Goal: Transaction & Acquisition: Purchase product/service

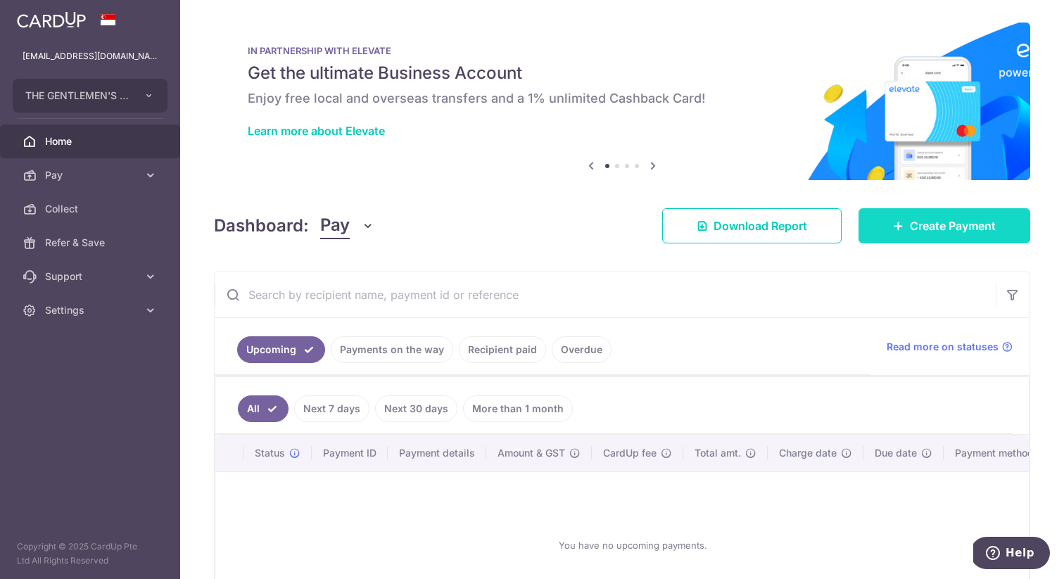
click at [981, 227] on span "Create Payment" at bounding box center [953, 225] width 86 height 17
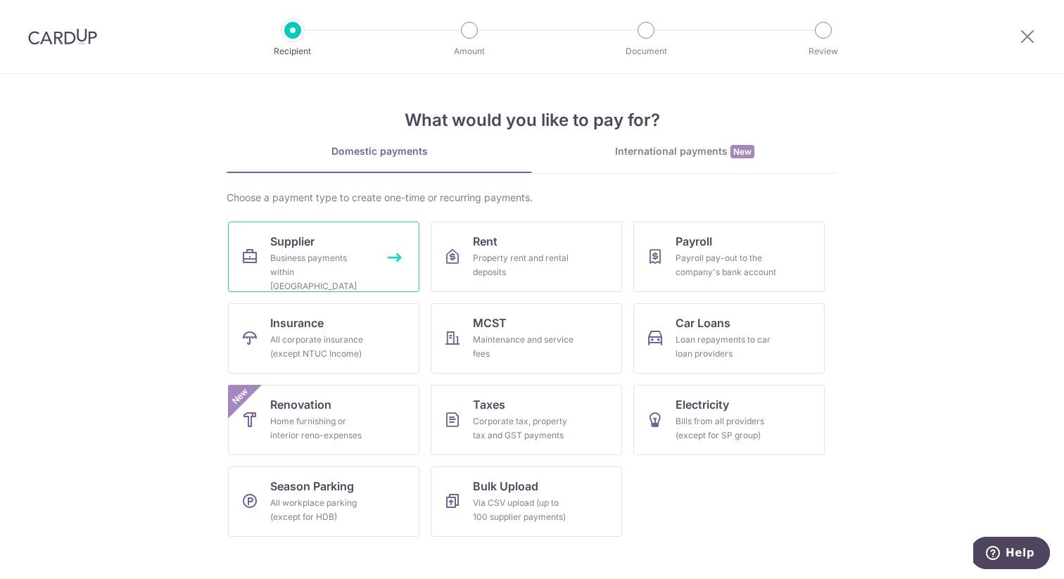
click at [285, 257] on div "Business payments within Singapore" at bounding box center [320, 272] width 101 height 42
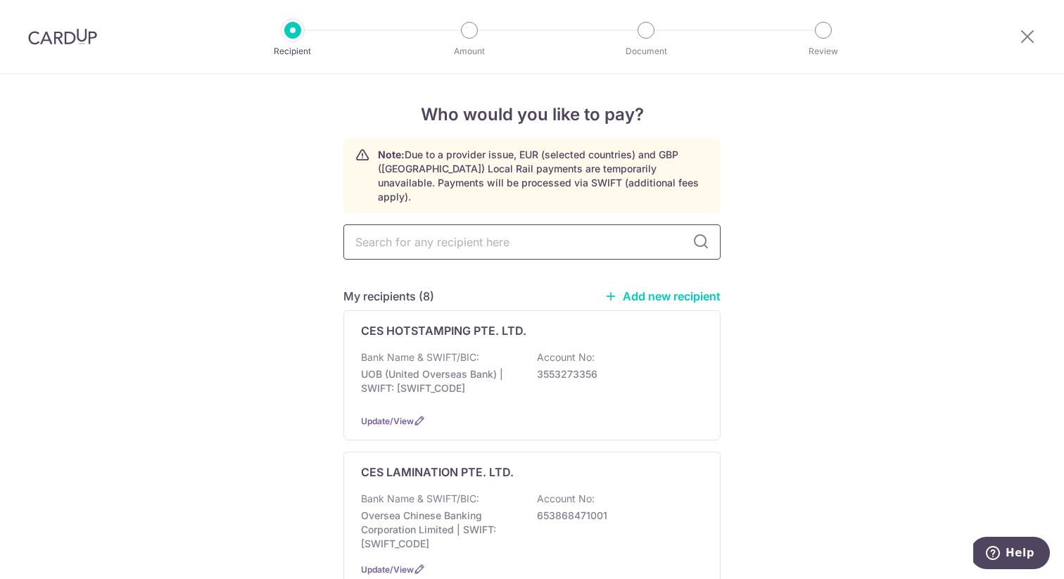
click at [407, 228] on input "text" at bounding box center [531, 242] width 377 height 35
type input "elite"
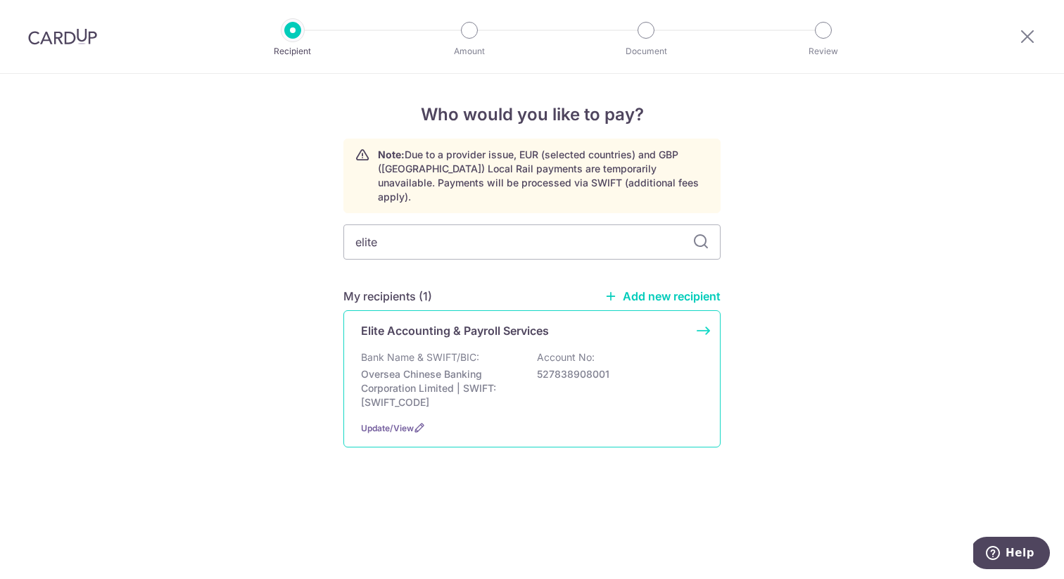
click at [455, 351] on p "Bank Name & SWIFT/BIC:" at bounding box center [420, 358] width 118 height 14
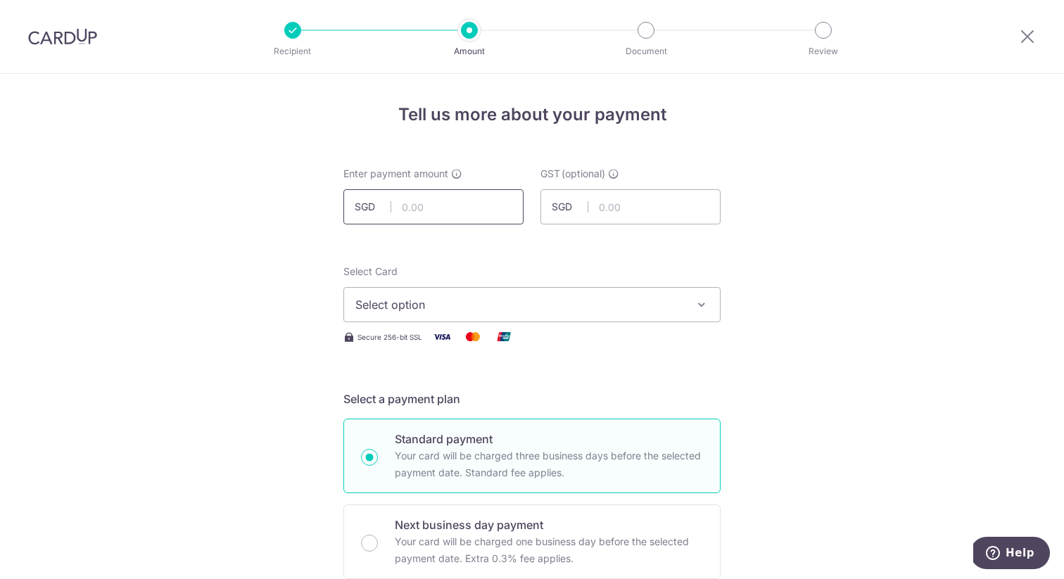
click at [432, 205] on input "text" at bounding box center [433, 206] width 180 height 35
type input "1,090.00"
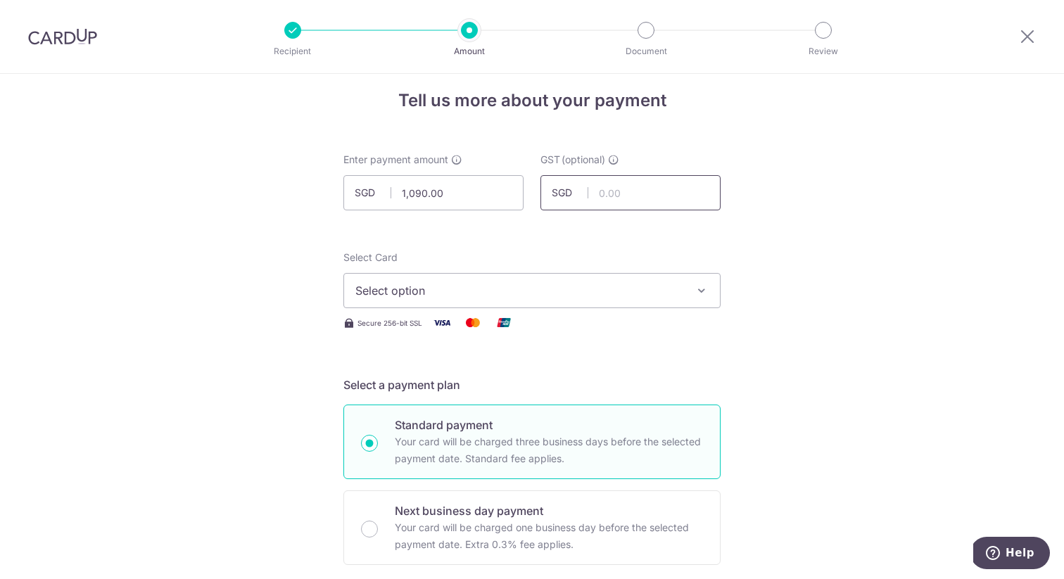
scroll to position [80, 0]
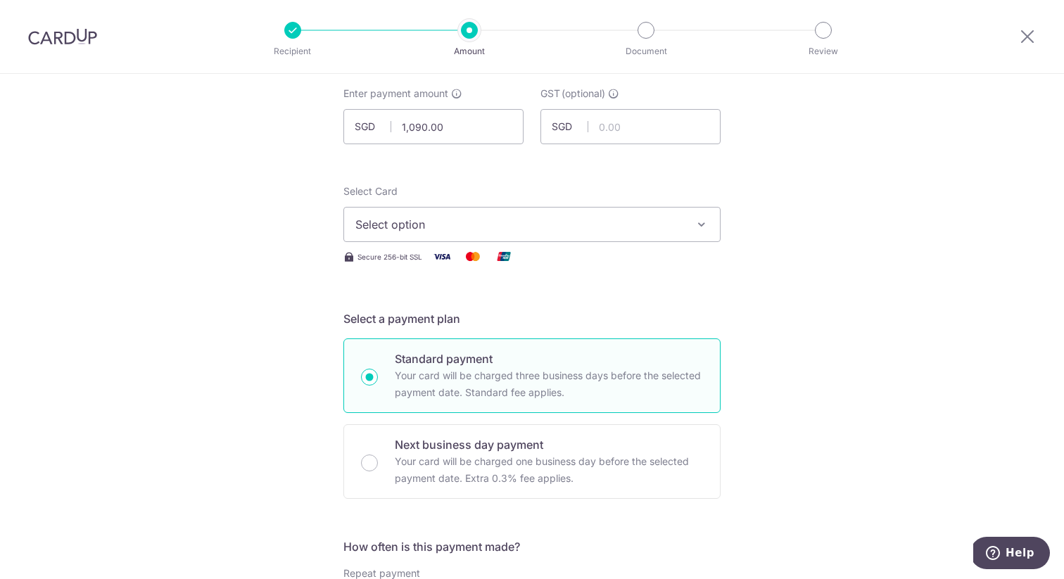
click at [579, 229] on span "Select option" at bounding box center [519, 224] width 328 height 17
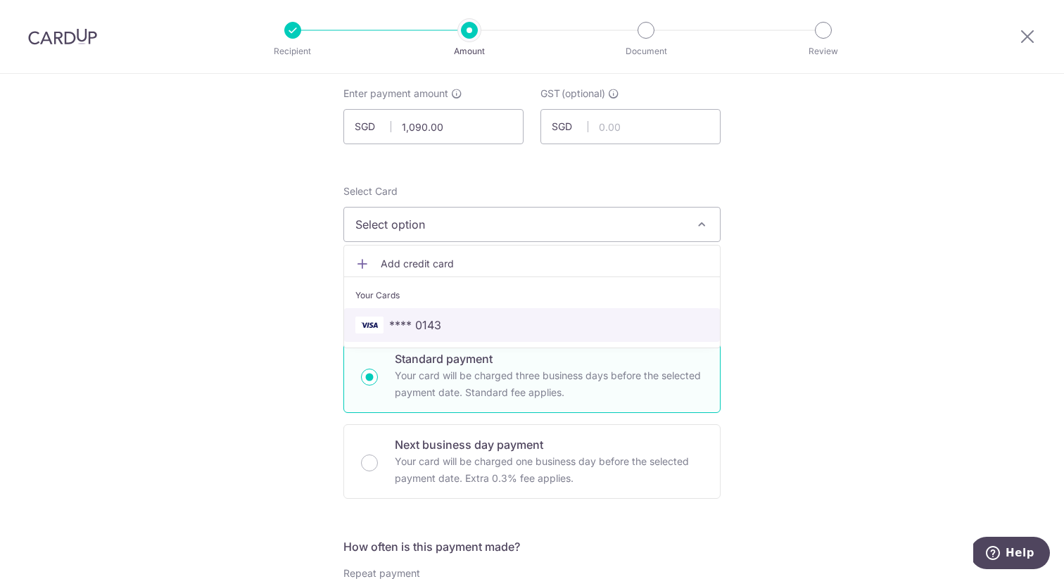
click at [546, 324] on span "**** 0143" at bounding box center [531, 325] width 353 height 17
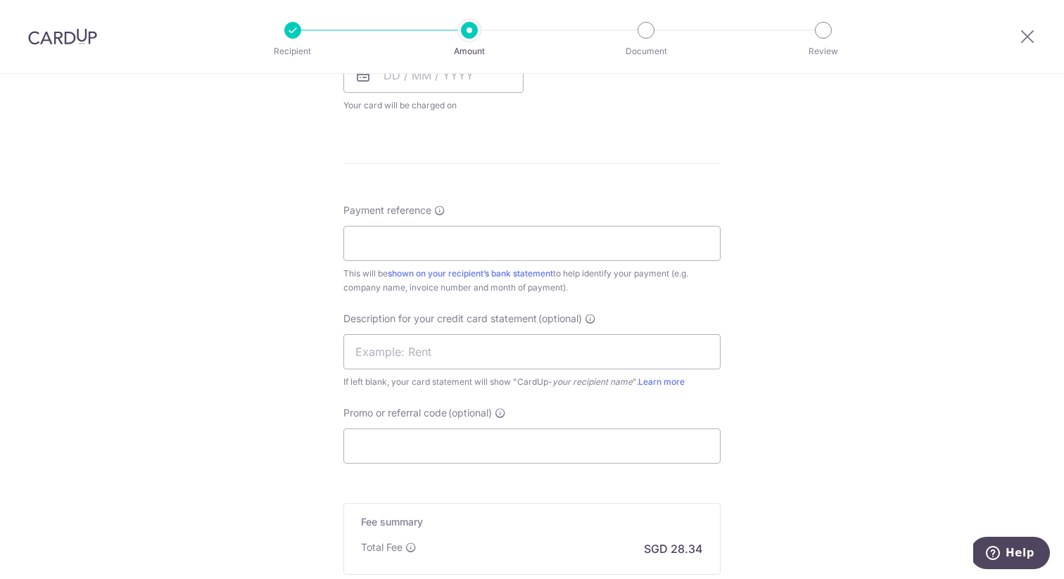
scroll to position [574, 0]
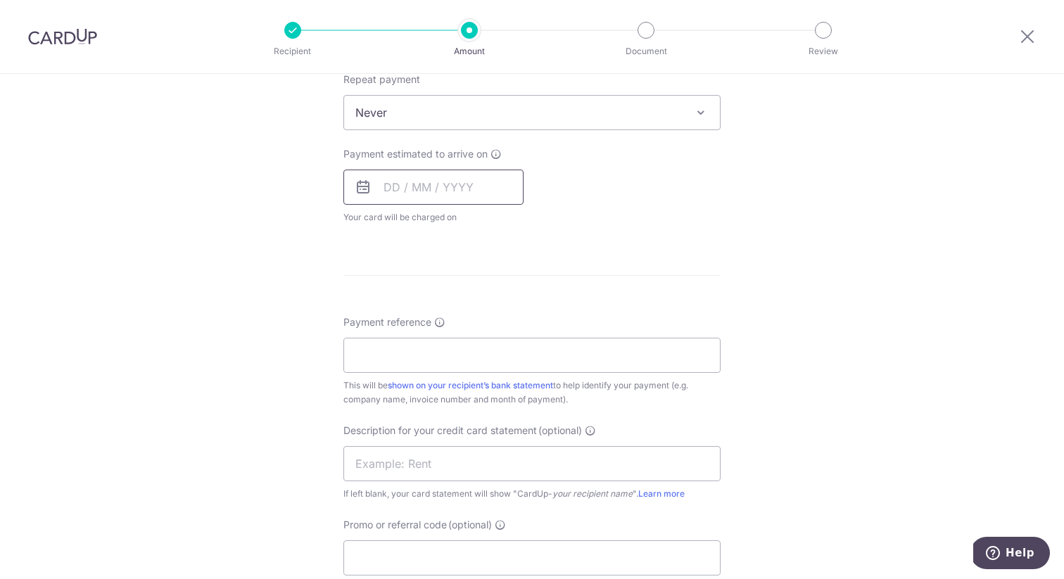
click at [463, 187] on input "text" at bounding box center [433, 187] width 180 height 35
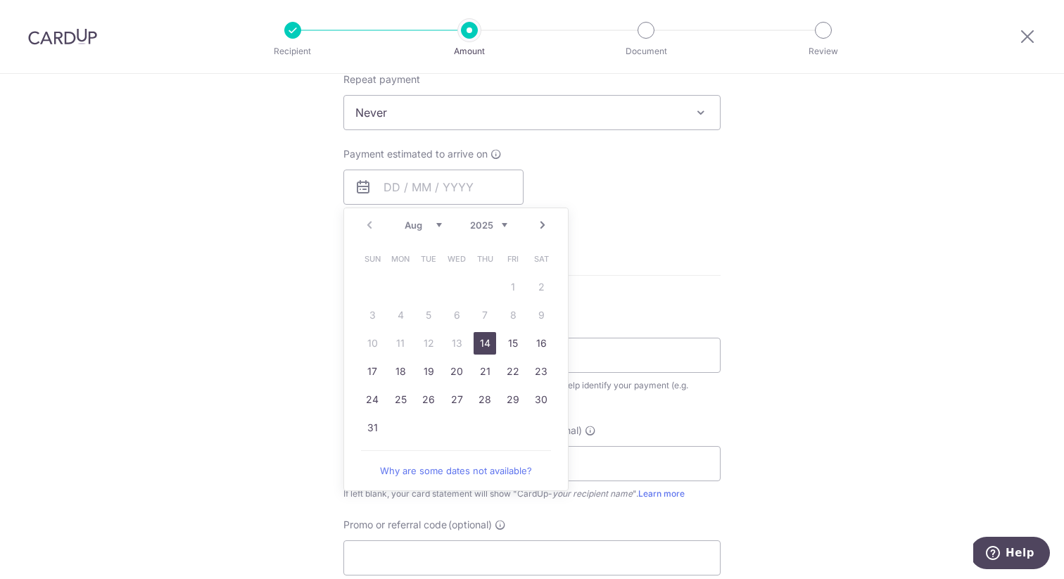
click at [478, 351] on link "14" at bounding box center [485, 343] width 23 height 23
type input "14/08/2025"
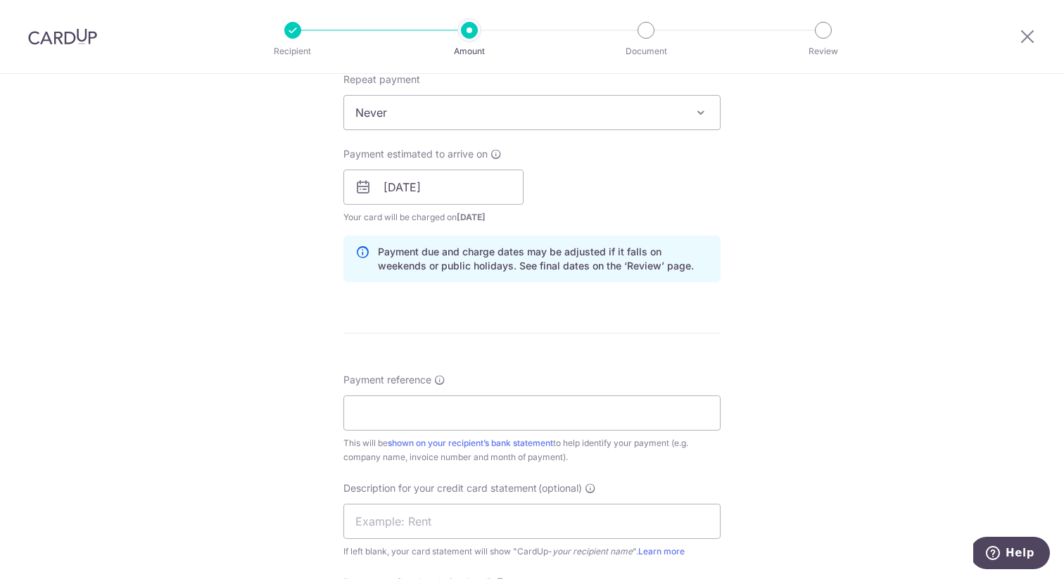
scroll to position [711, 0]
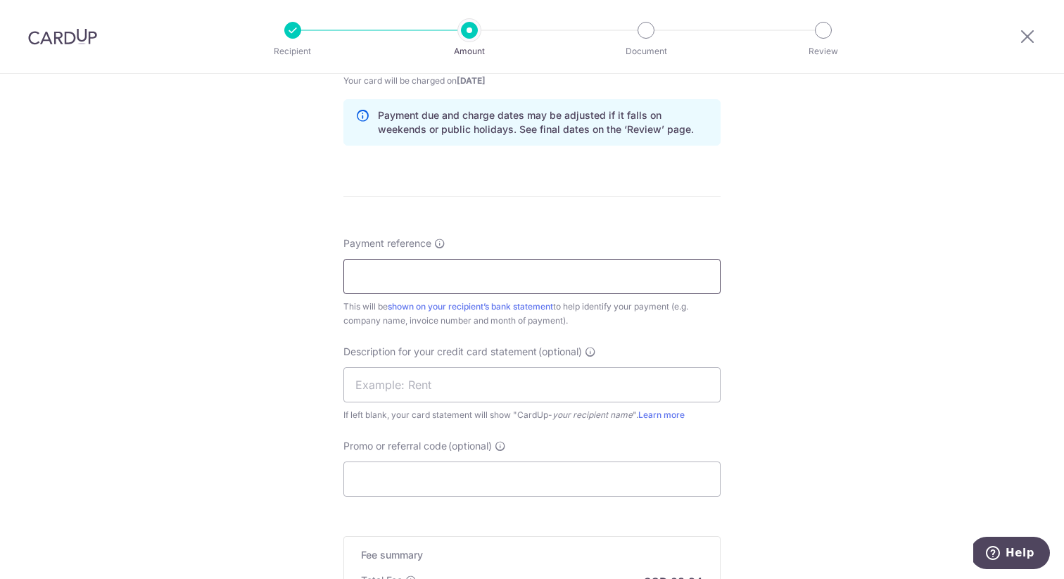
click at [503, 279] on input "Payment reference" at bounding box center [531, 276] width 377 height 35
type input "TGP2507SOA"
click at [528, 394] on input "text" at bounding box center [531, 384] width 377 height 35
paste input "TGP2507SOA"
type input "TGP2507SOA"
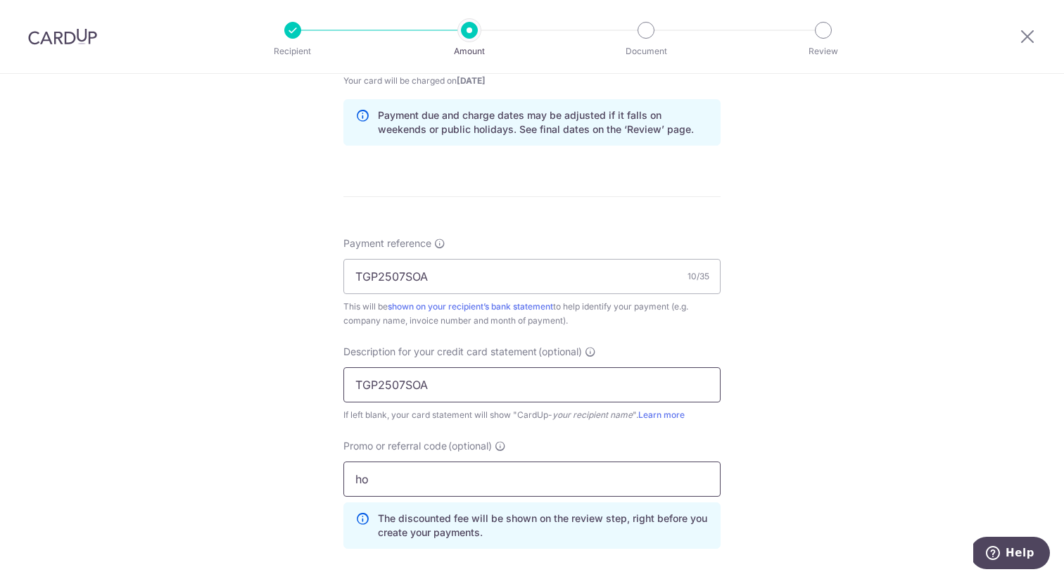
type input "h"
type input "HOONG179"
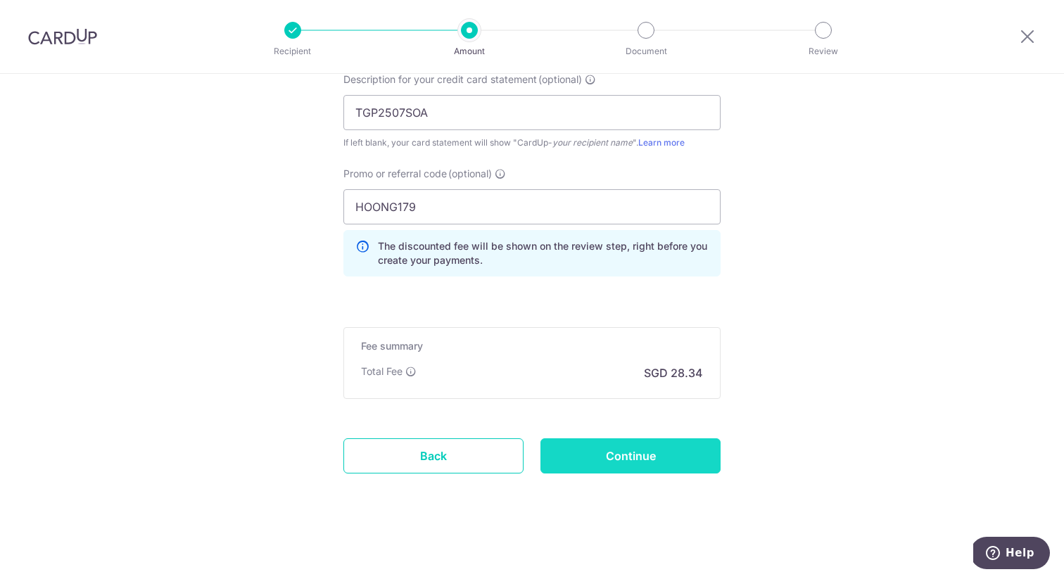
click at [657, 464] on input "Continue" at bounding box center [631, 455] width 180 height 35
type input "Create Schedule"
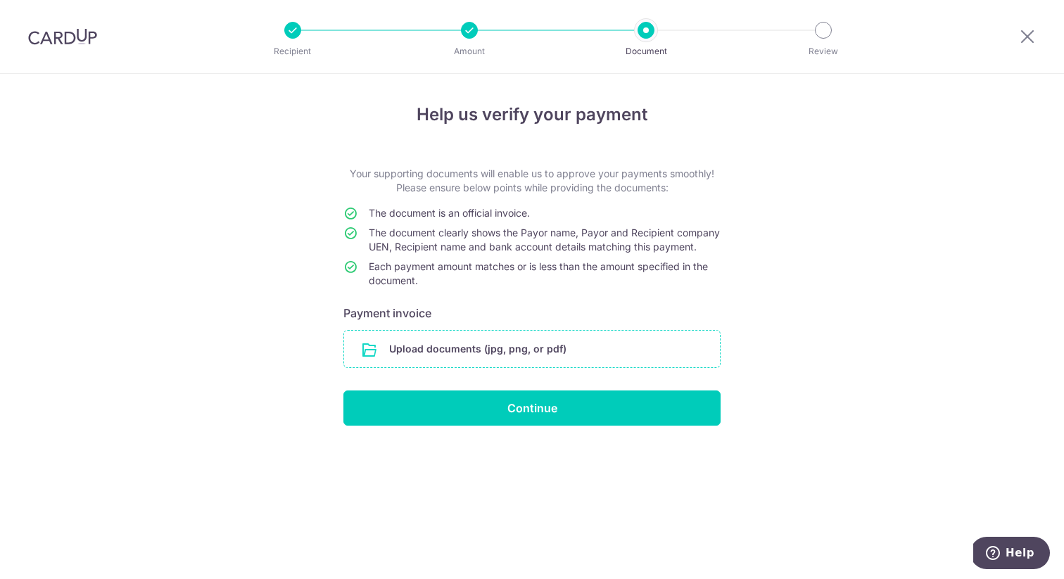
click at [531, 360] on input "file" at bounding box center [532, 349] width 376 height 37
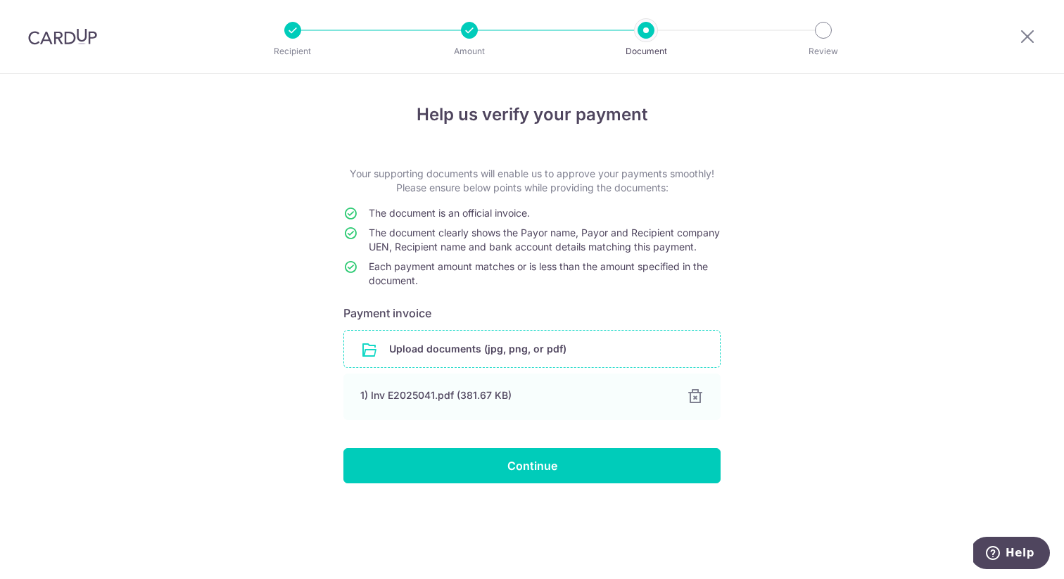
click at [491, 365] on input "file" at bounding box center [532, 349] width 376 height 37
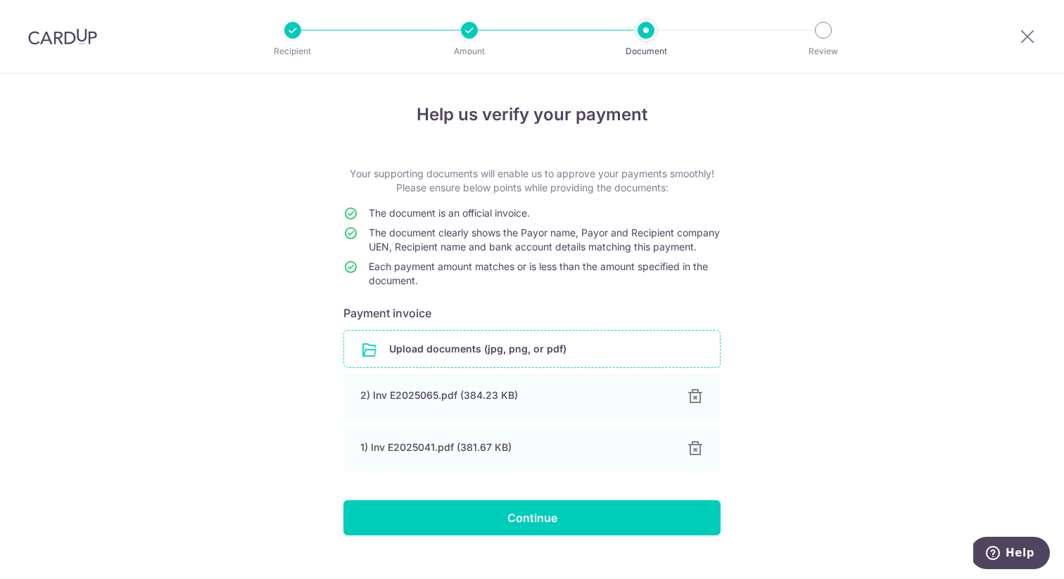
scroll to position [37, 0]
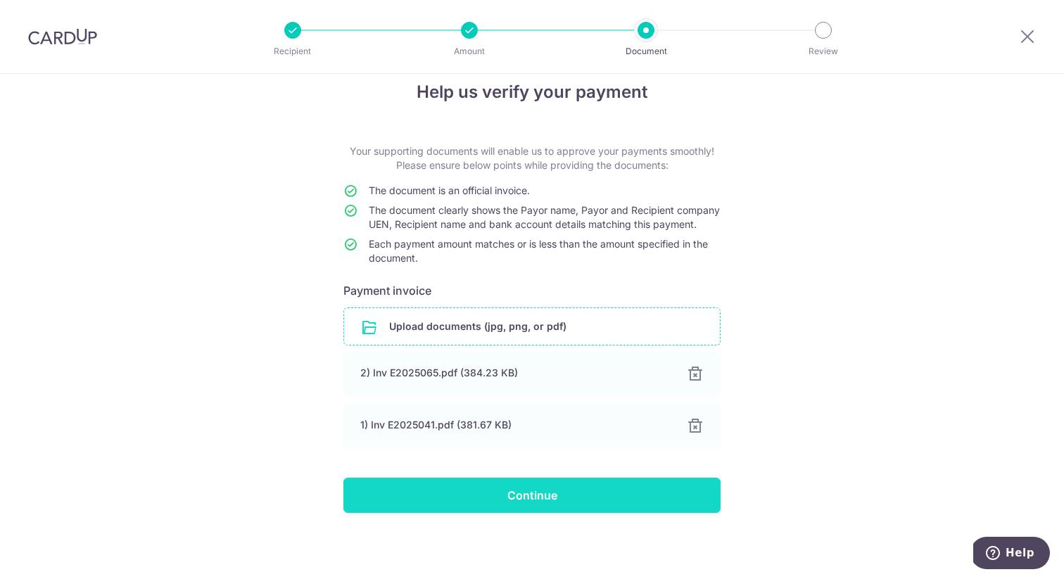
click at [574, 492] on input "Continue" at bounding box center [531, 495] width 377 height 35
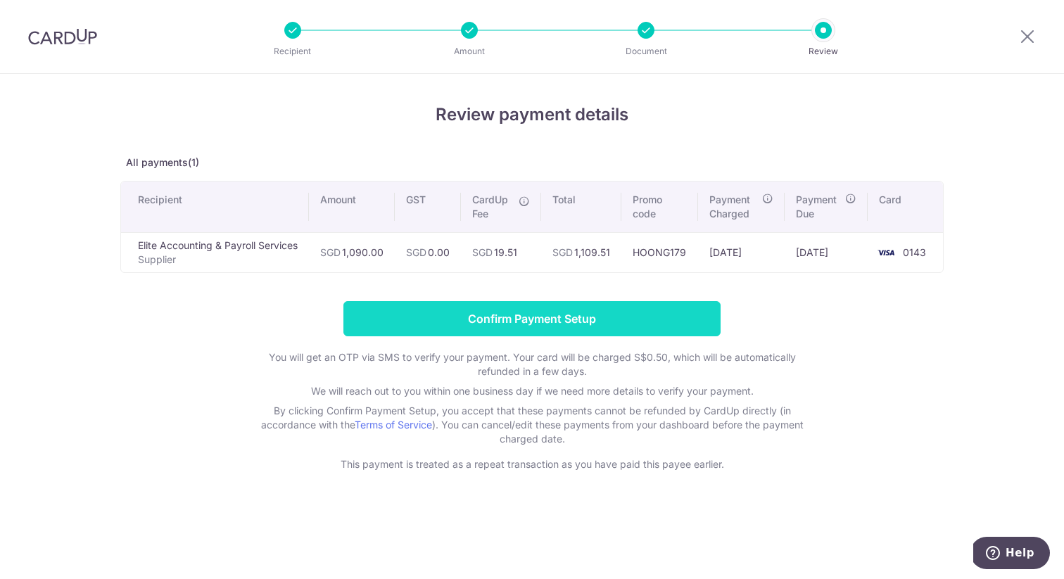
click at [555, 326] on input "Confirm Payment Setup" at bounding box center [531, 318] width 377 height 35
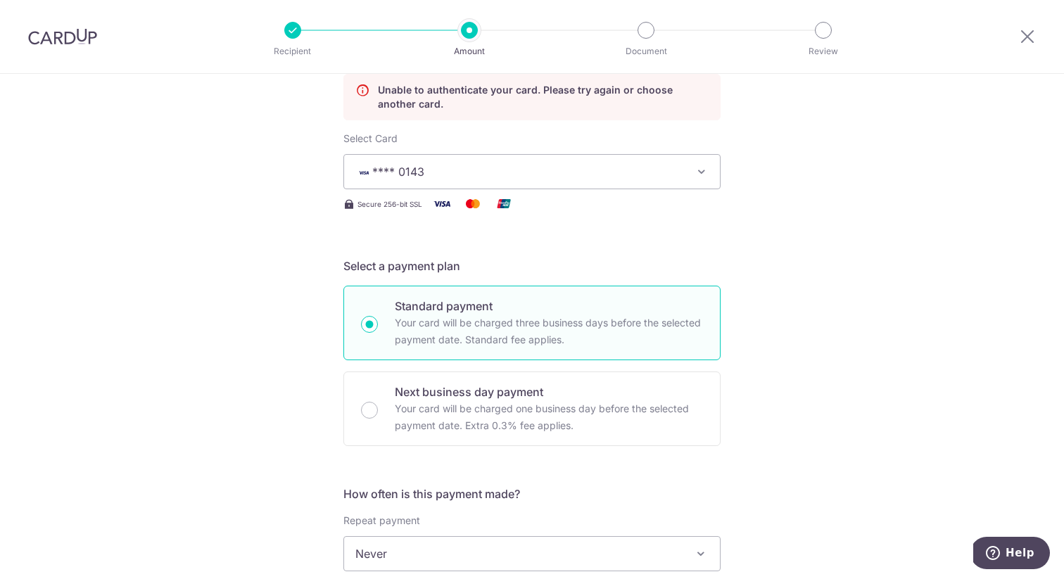
scroll to position [95, 0]
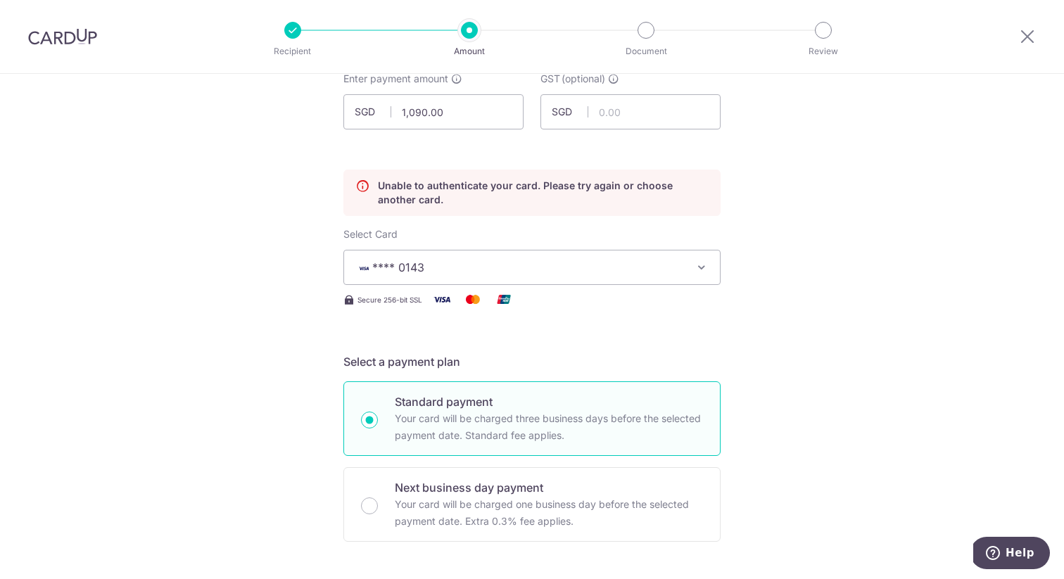
click at [671, 263] on span "**** 0143" at bounding box center [519, 267] width 328 height 17
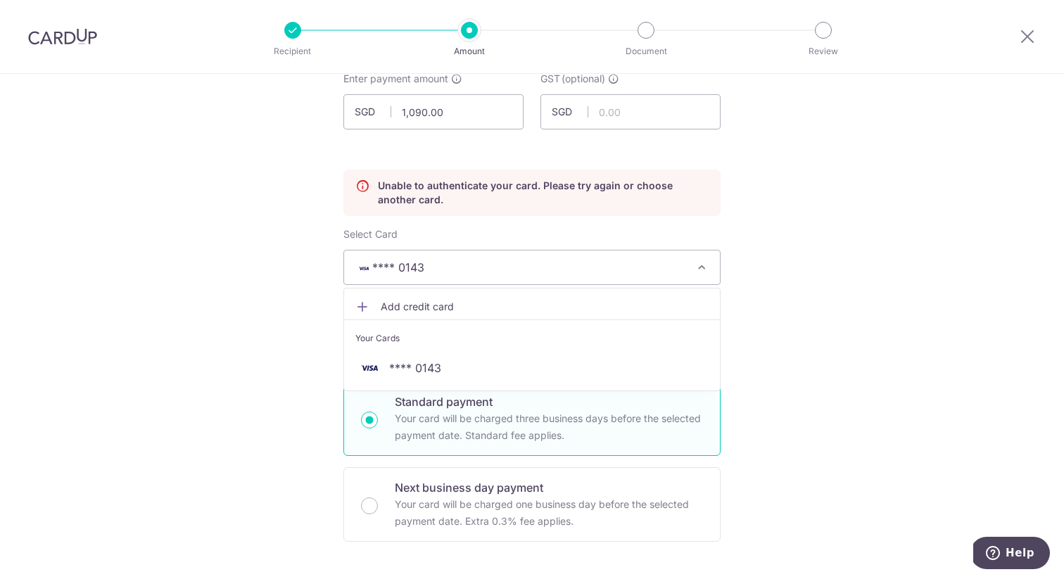
click at [448, 306] on span "Add credit card" at bounding box center [545, 307] width 328 height 14
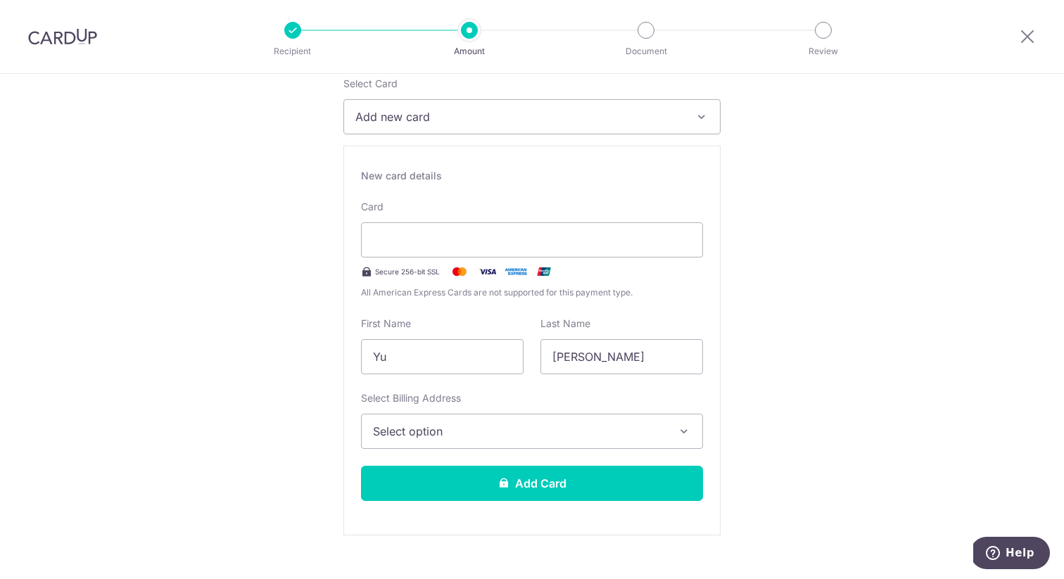
scroll to position [307, 0]
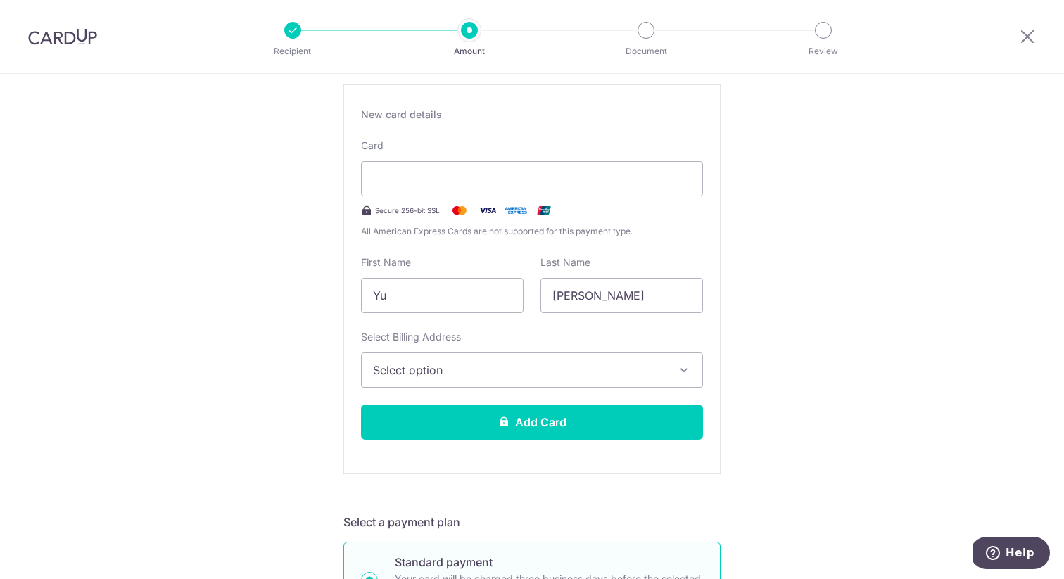
click at [663, 373] on button "Select option" at bounding box center [532, 370] width 342 height 35
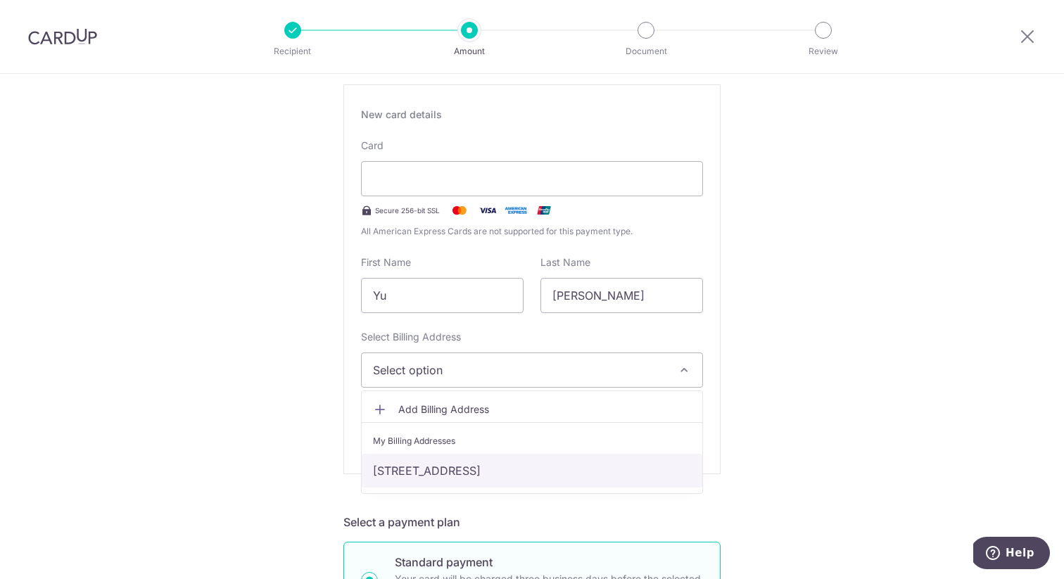
click at [600, 465] on link "82 CASHEW ROAD, Singapore, Singapore-679654" at bounding box center [532, 471] width 341 height 34
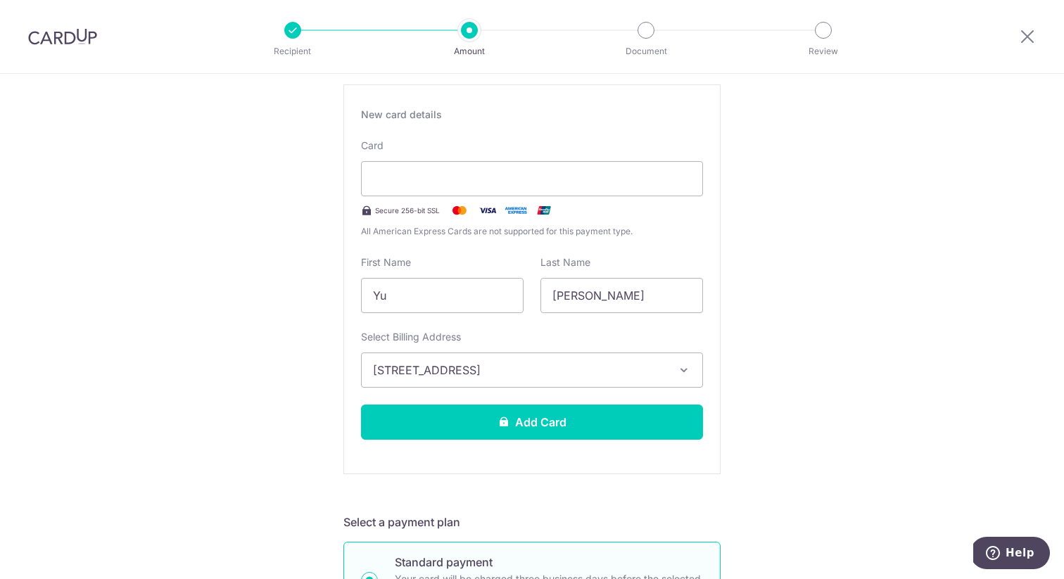
scroll to position [434, 0]
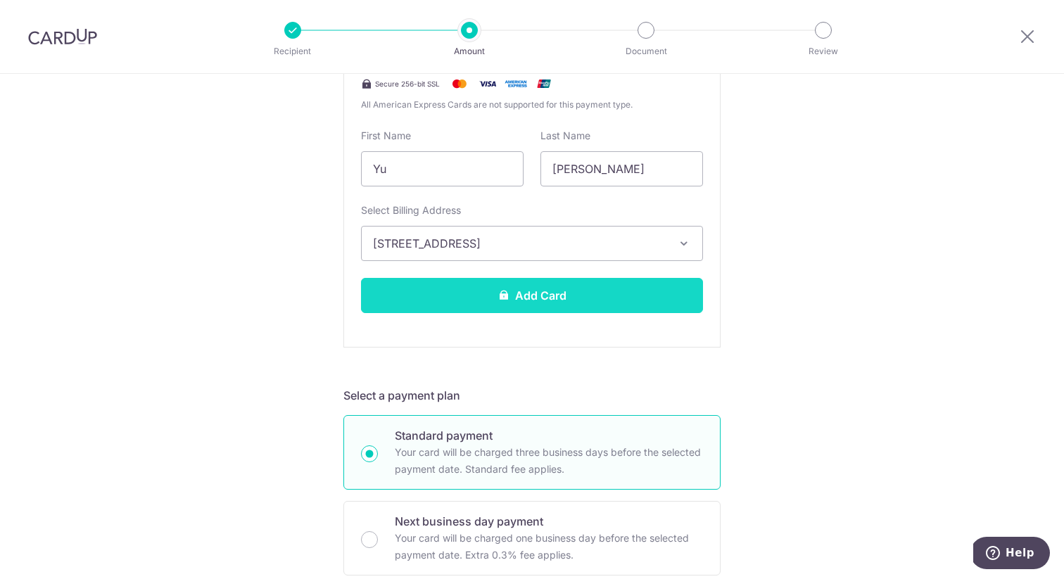
click at [622, 298] on button "Add Card" at bounding box center [532, 295] width 342 height 35
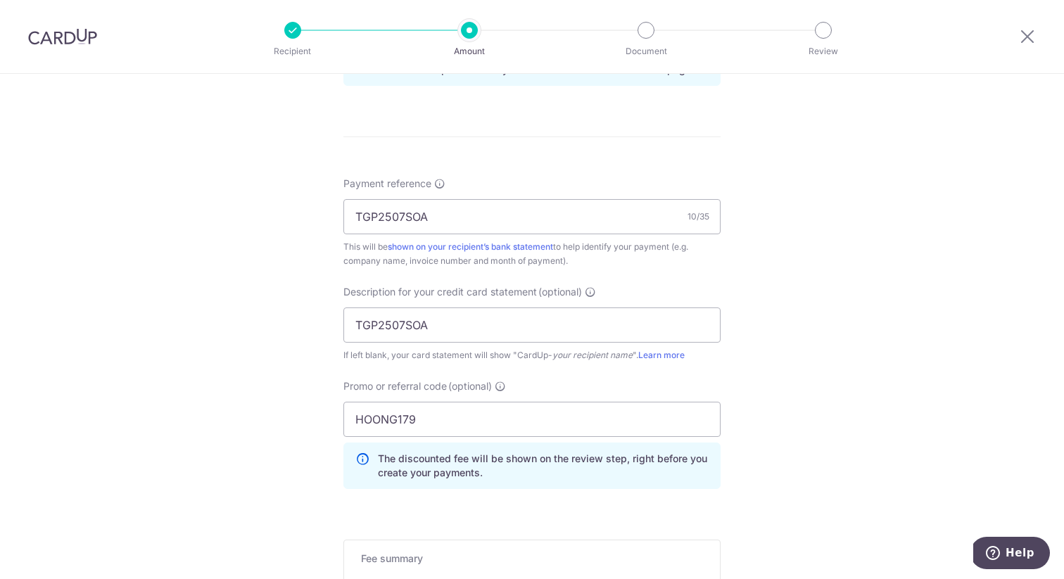
scroll to position [983, 0]
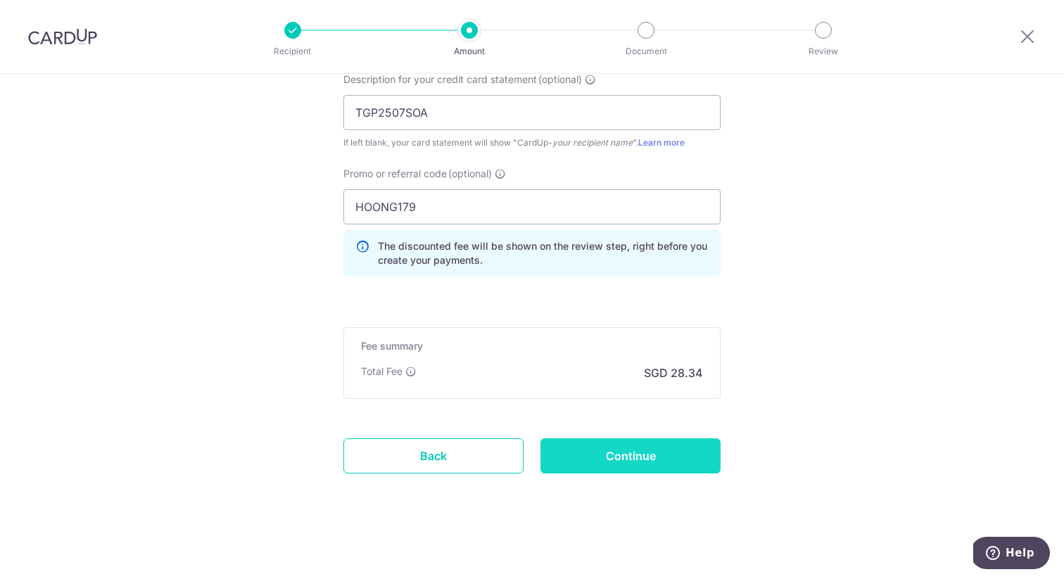
click at [662, 448] on input "Continue" at bounding box center [631, 455] width 180 height 35
type input "Update Schedule"
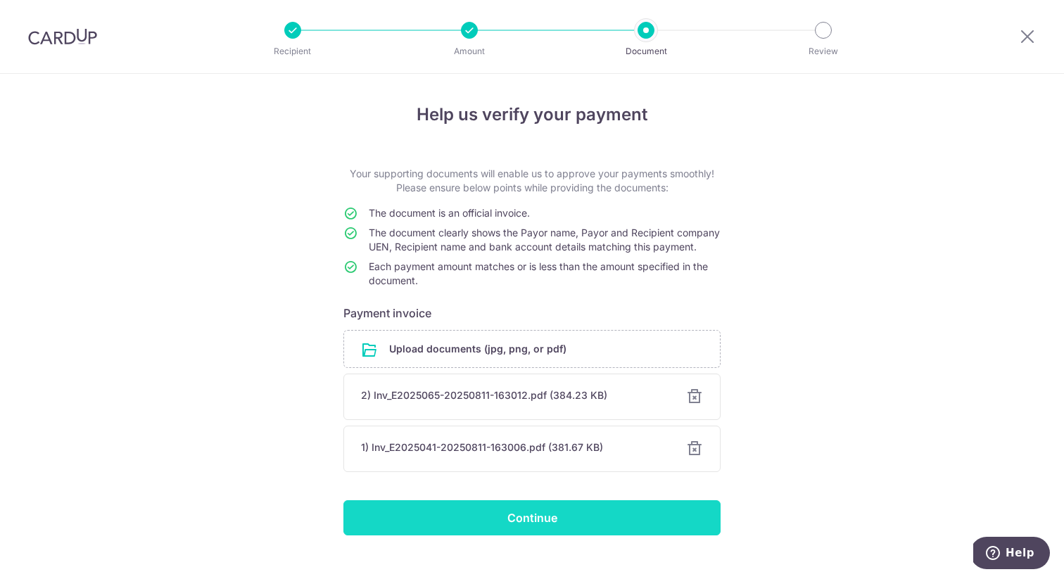
click at [650, 536] on input "Continue" at bounding box center [531, 517] width 377 height 35
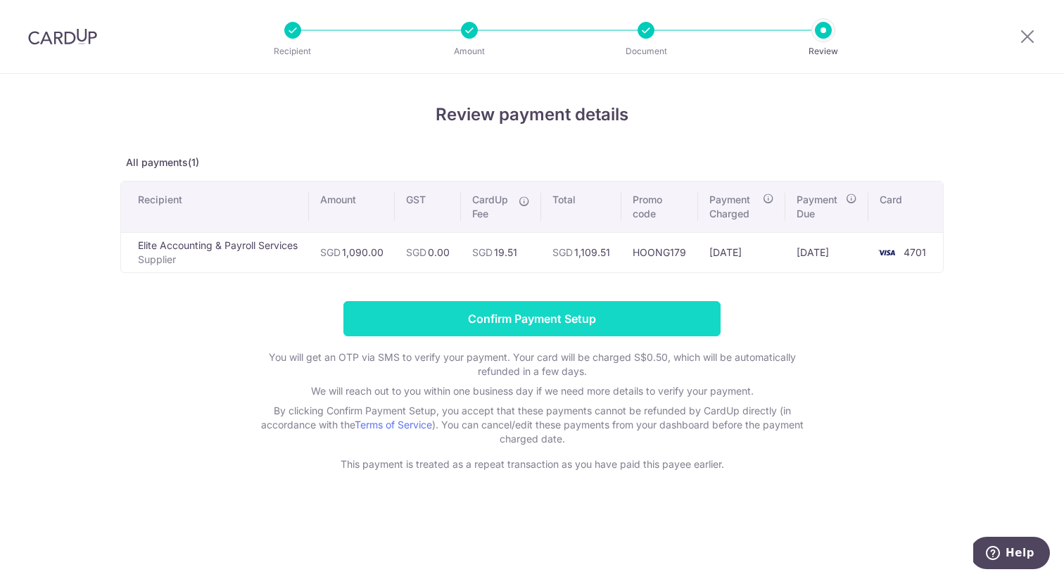
click at [628, 317] on input "Confirm Payment Setup" at bounding box center [531, 318] width 377 height 35
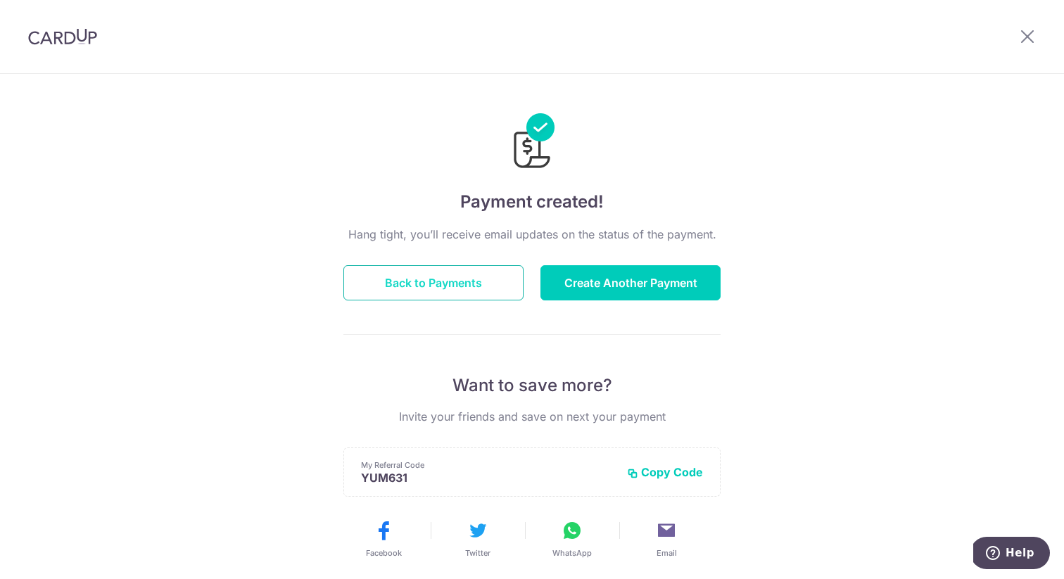
click at [462, 294] on button "Back to Payments" at bounding box center [433, 282] width 180 height 35
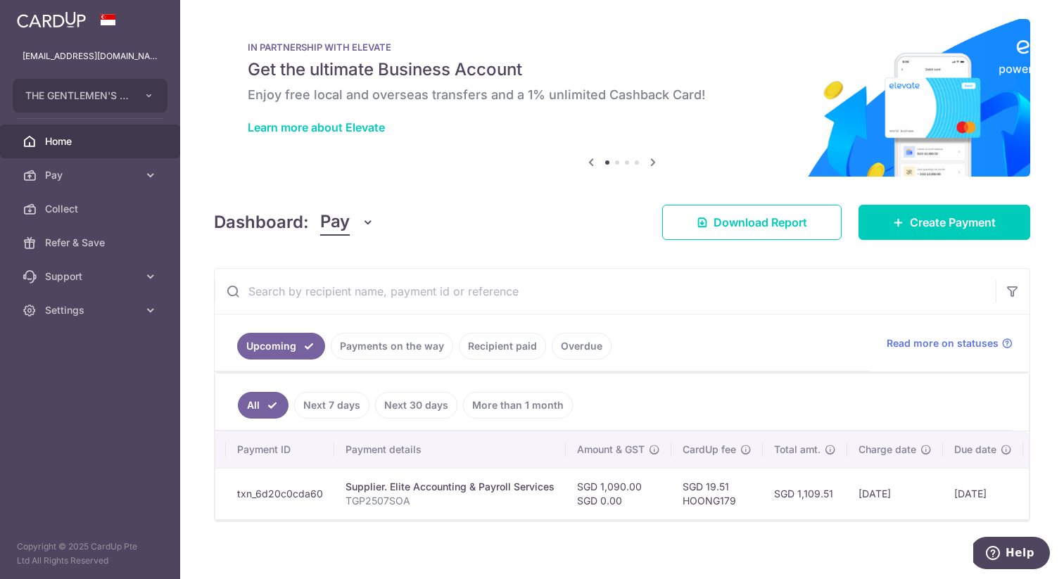
scroll to position [0, 101]
